Goal: Communication & Community: Answer question/provide support

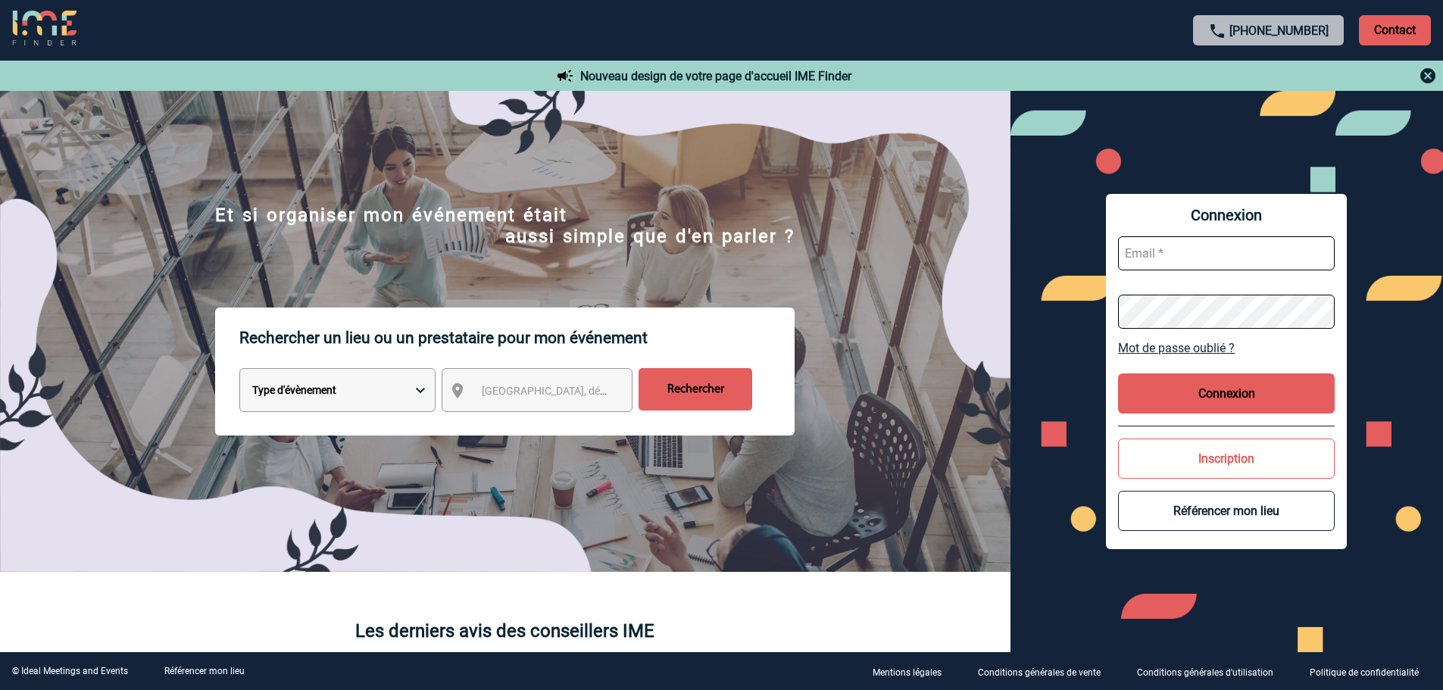
click at [1193, 250] on input "text" at bounding box center [1226, 253] width 217 height 34
type input "laura.remadna@sogeti.com"
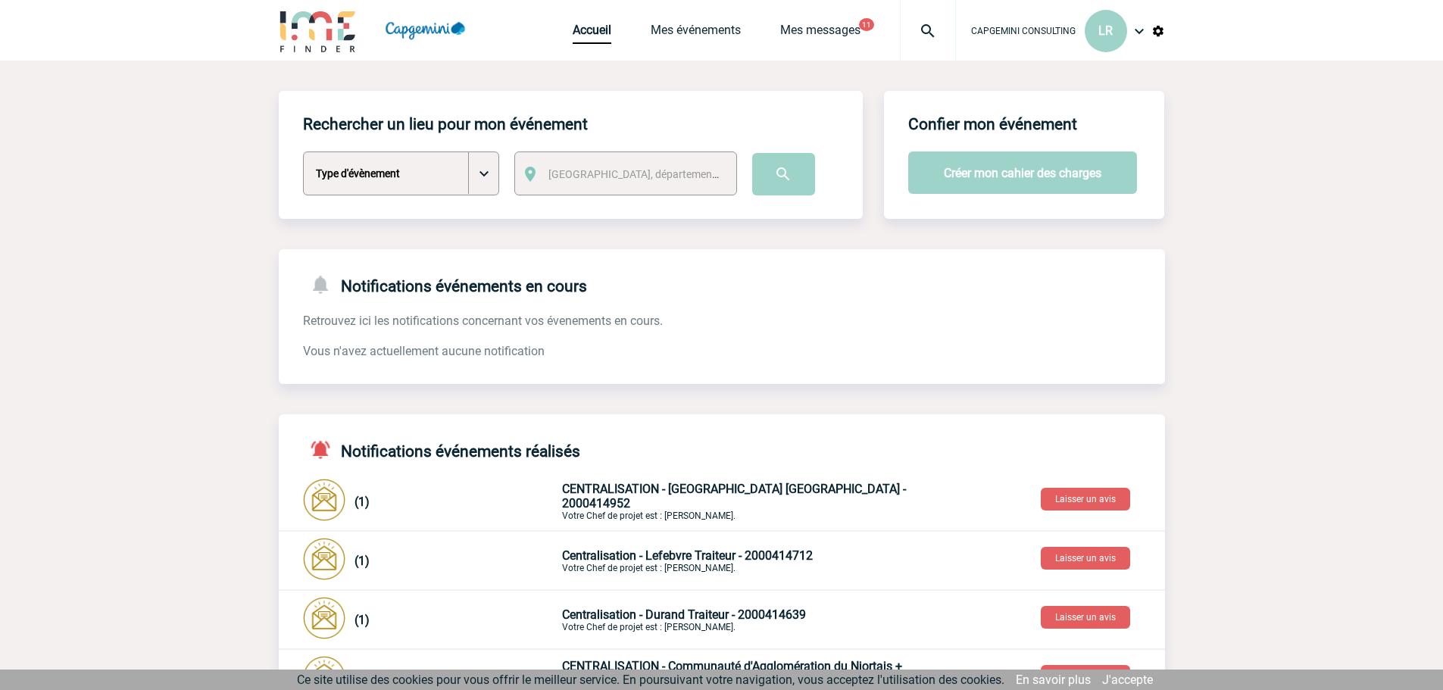
click at [1141, 34] on img at bounding box center [1139, 31] width 18 height 18
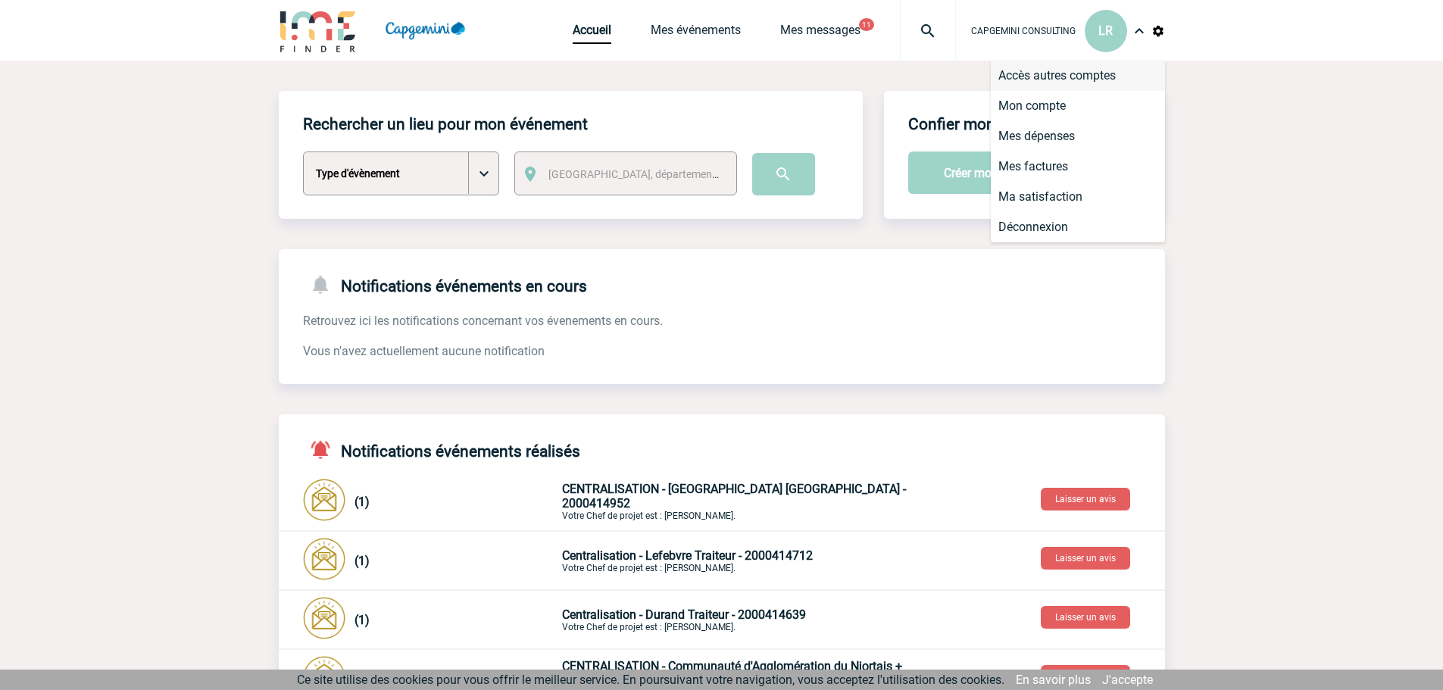
click at [1026, 79] on li "Accès autres comptes" at bounding box center [1078, 76] width 174 height 30
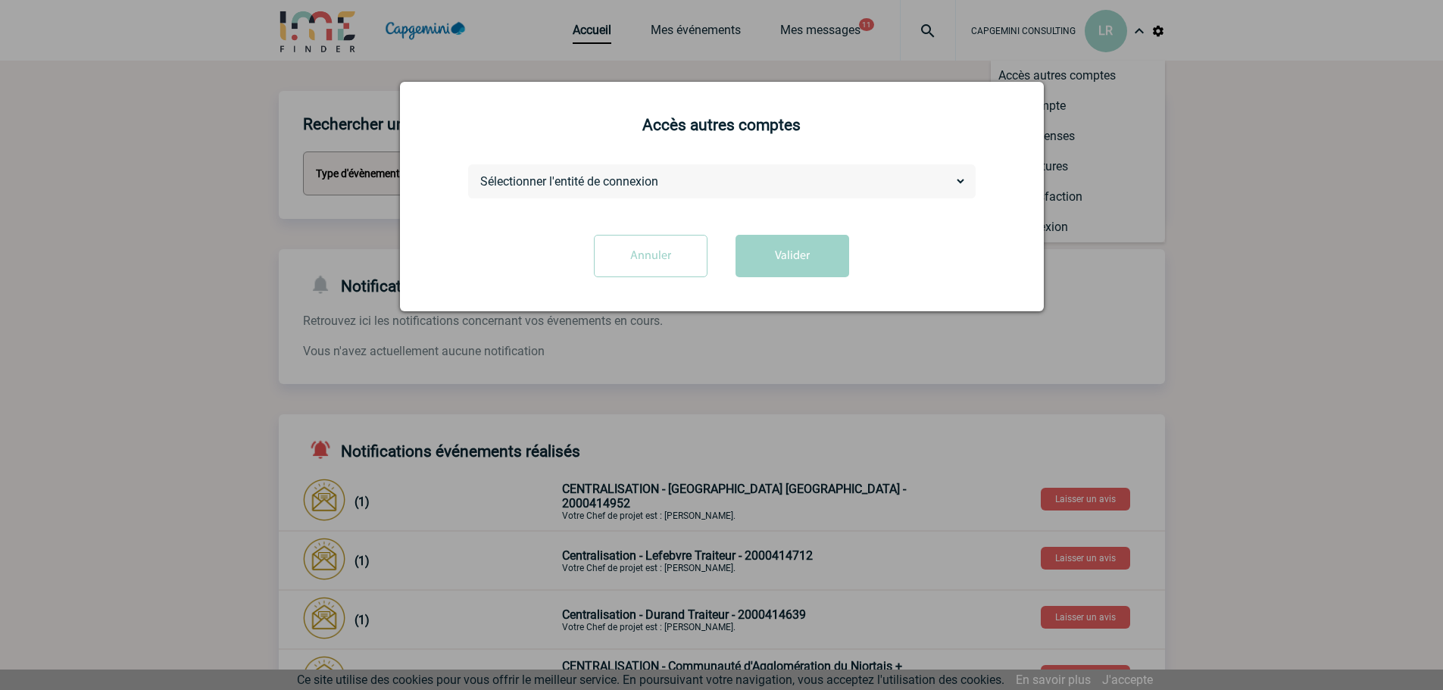
click at [672, 188] on select "Sélectionner l'entité de connexion CAPGEMINI TECHNOLOGY SERVICES" at bounding box center [721, 181] width 489 height 16
select select "101735"
click at [477, 174] on select "Sélectionner l'entité de connexion CAPGEMINI TECHNOLOGY SERVICES" at bounding box center [721, 181] width 489 height 16
click at [805, 264] on button "Valider" at bounding box center [792, 256] width 114 height 42
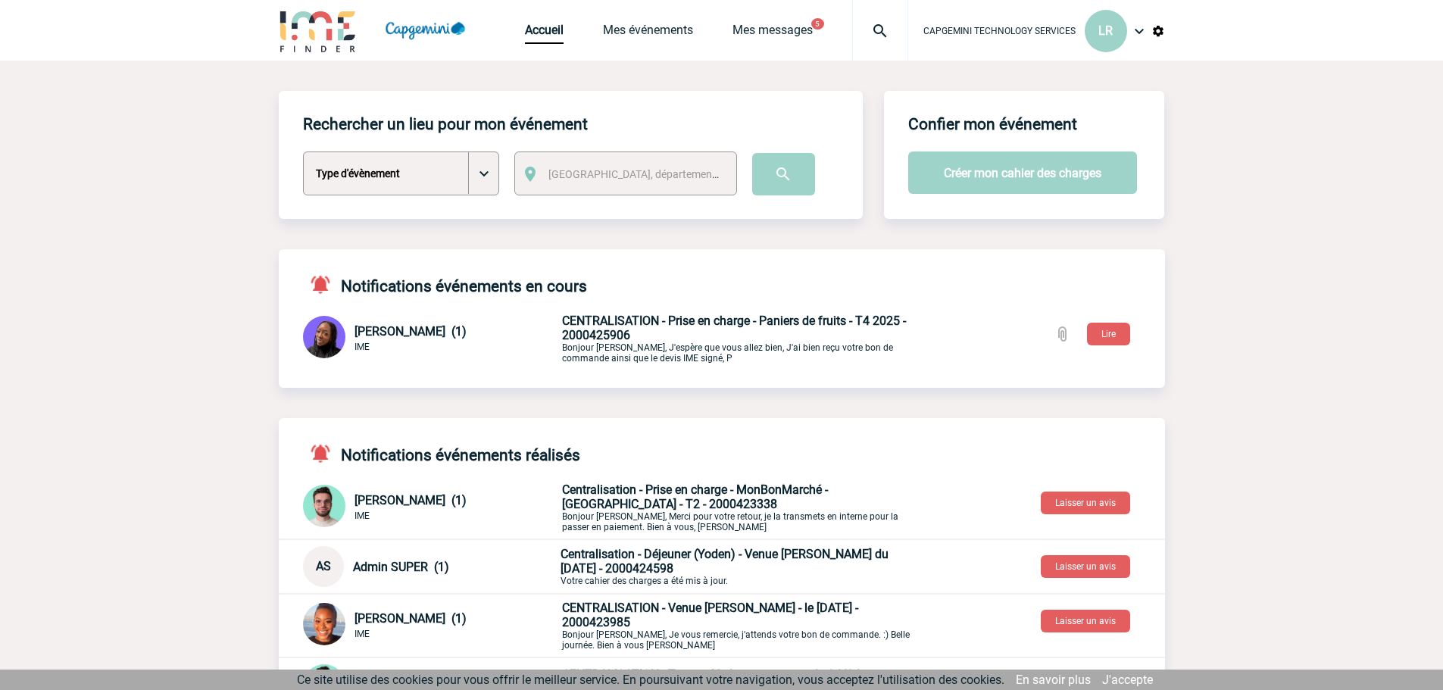
click at [740, 332] on p "CENTRALISATION - Prise en charge - Paniers de fruits - T4 2025 - 2000425906 Bon…" at bounding box center [740, 339] width 356 height 50
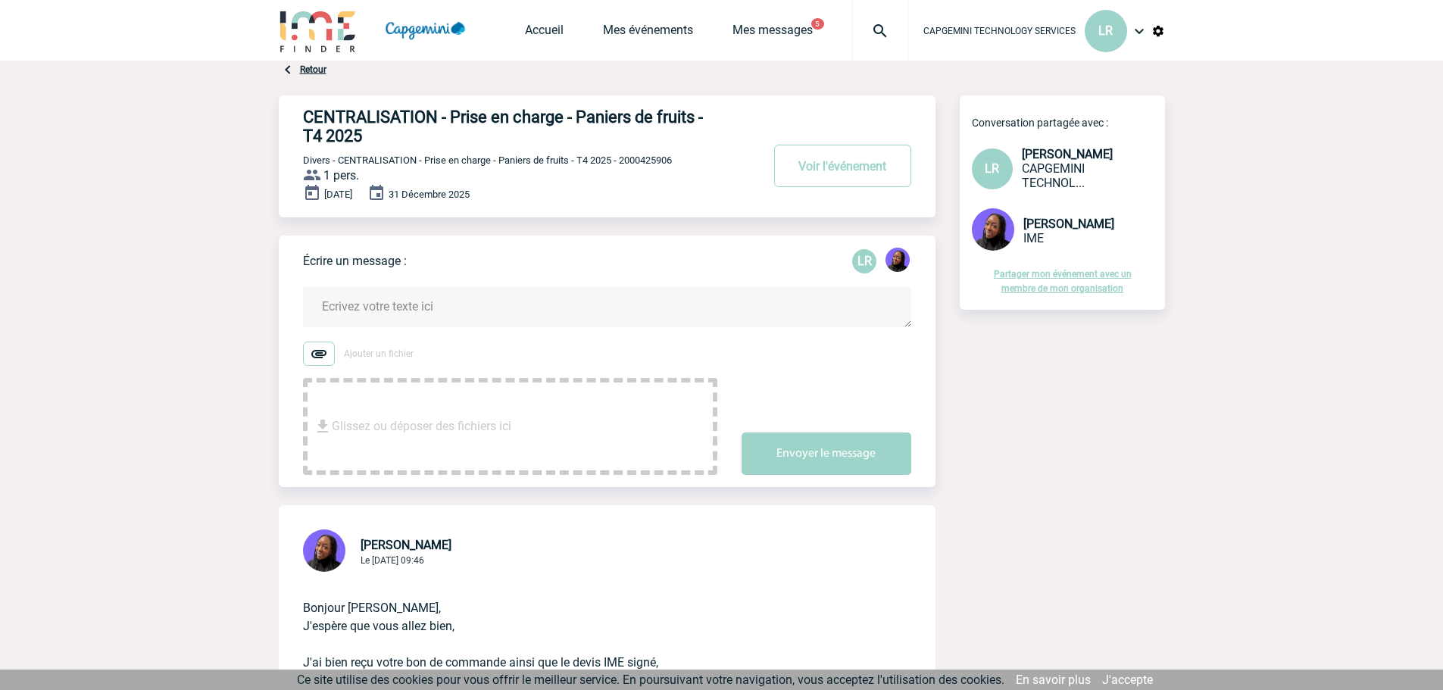
scroll to position [76, 0]
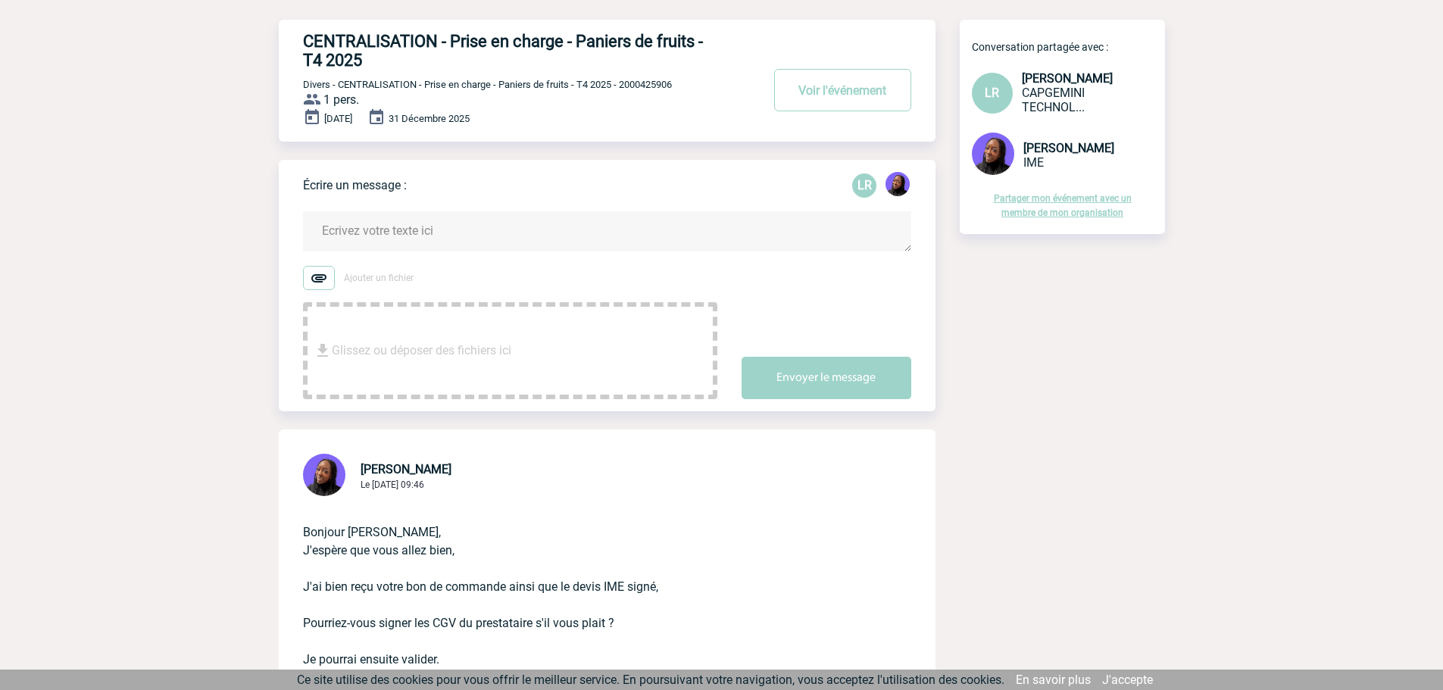
click at [454, 229] on textarea at bounding box center [607, 231] width 608 height 40
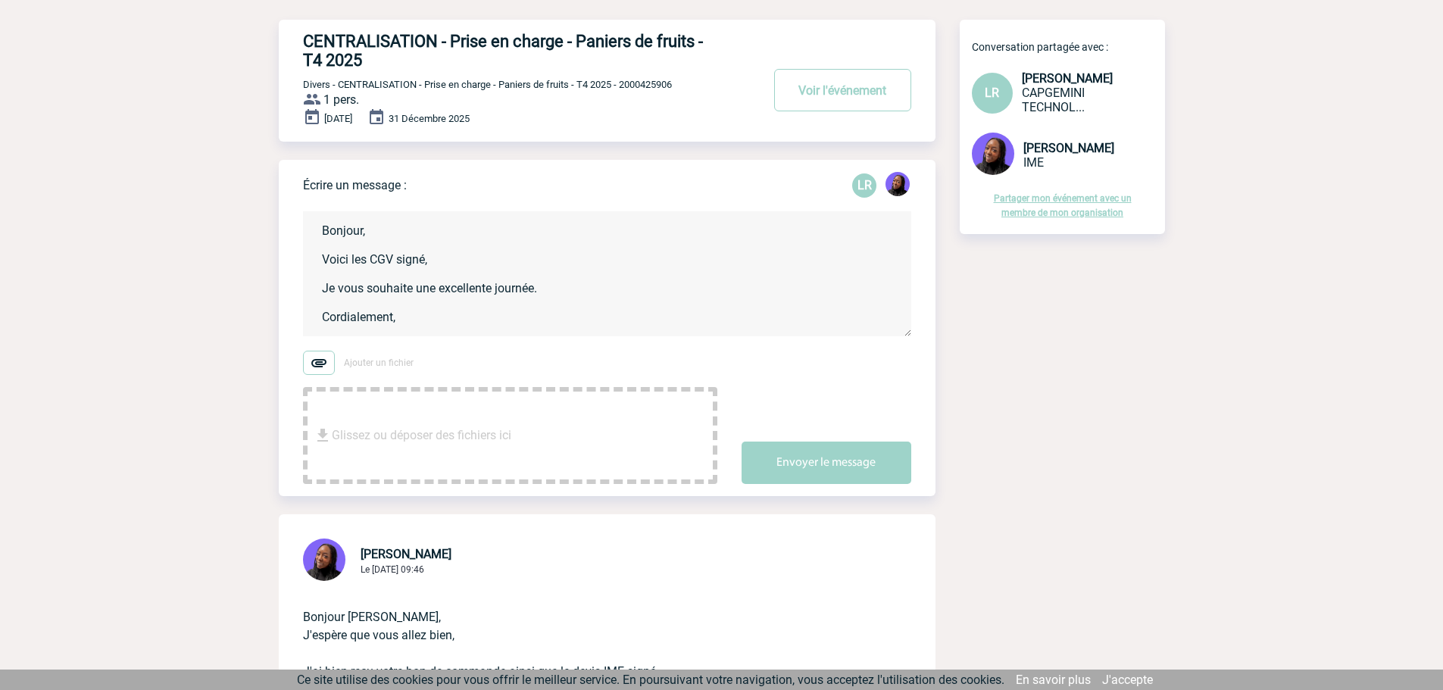
scroll to position [3, 0]
type textarea "Bonjour, Voici les CGV signé, Je vous souhaite une excellente journée. Cordiale…"
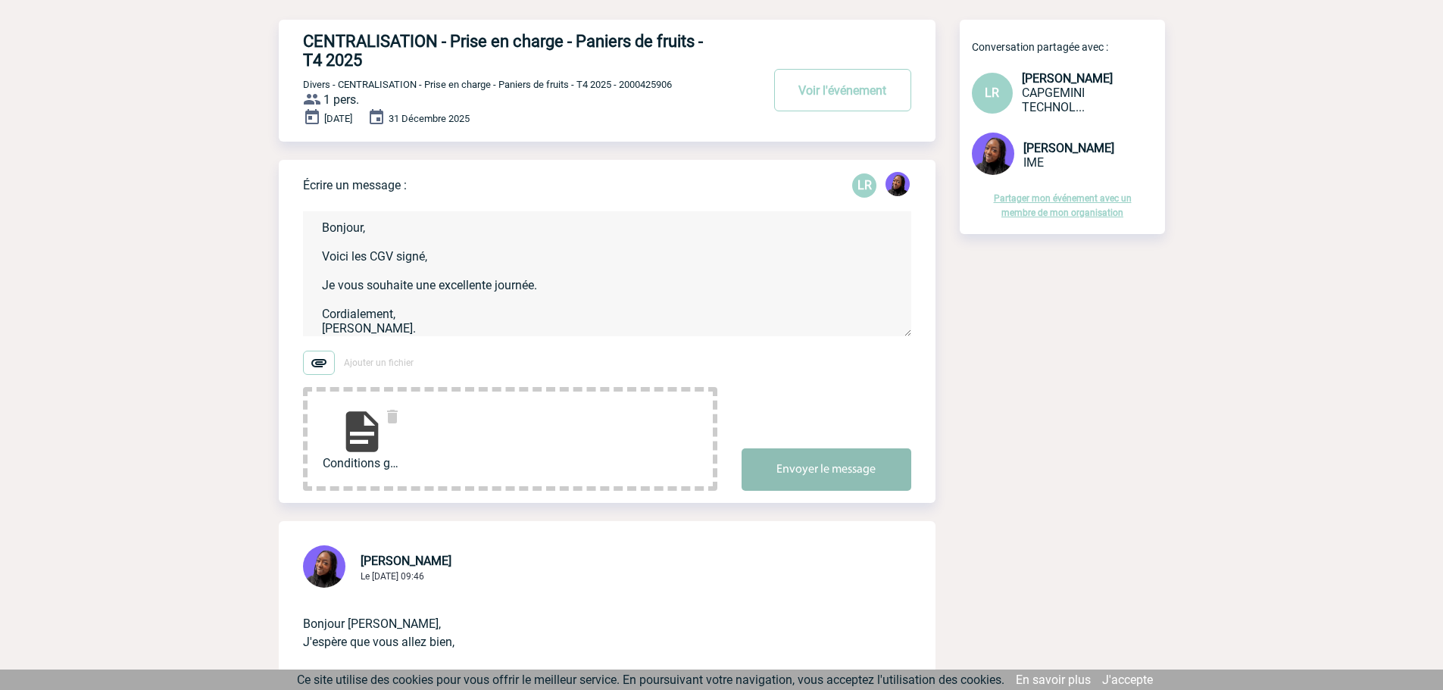
click at [810, 457] on button "Envoyer le message" at bounding box center [826, 469] width 170 height 42
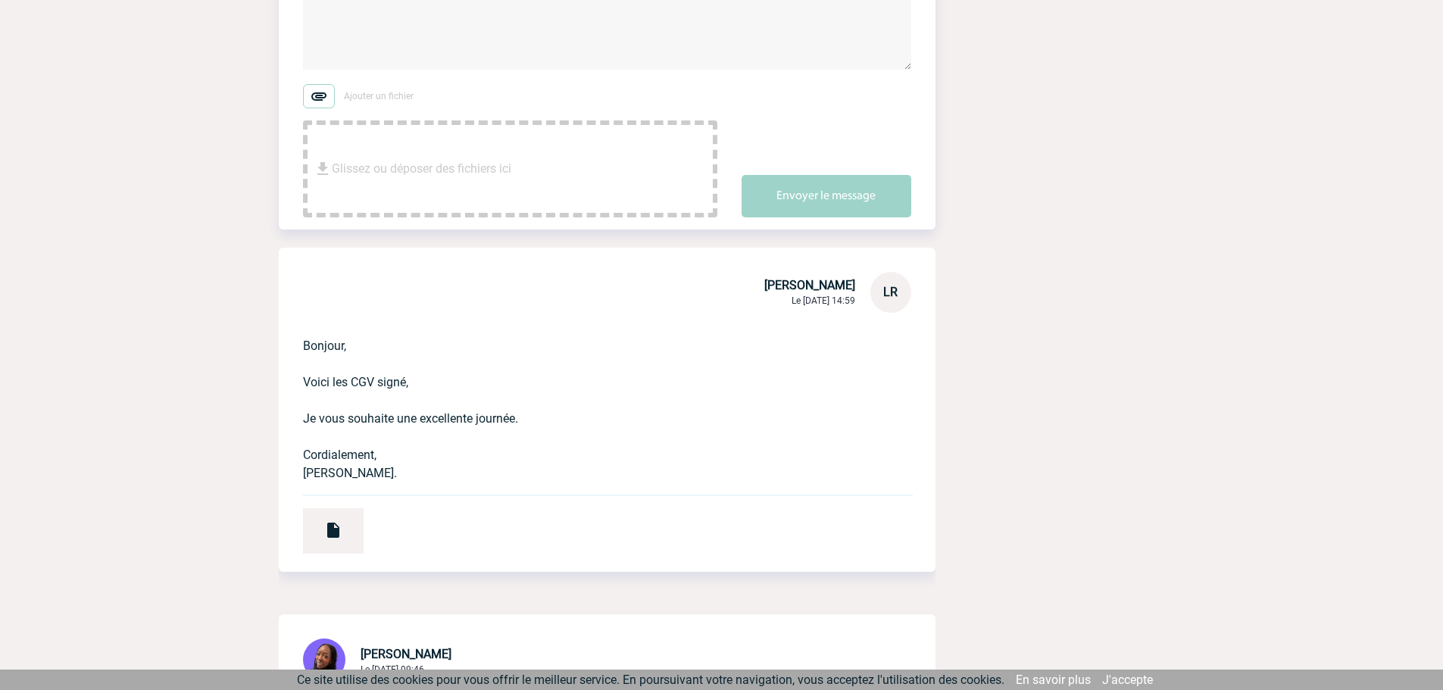
scroll to position [379, 0]
